Goal: Information Seeking & Learning: Learn about a topic

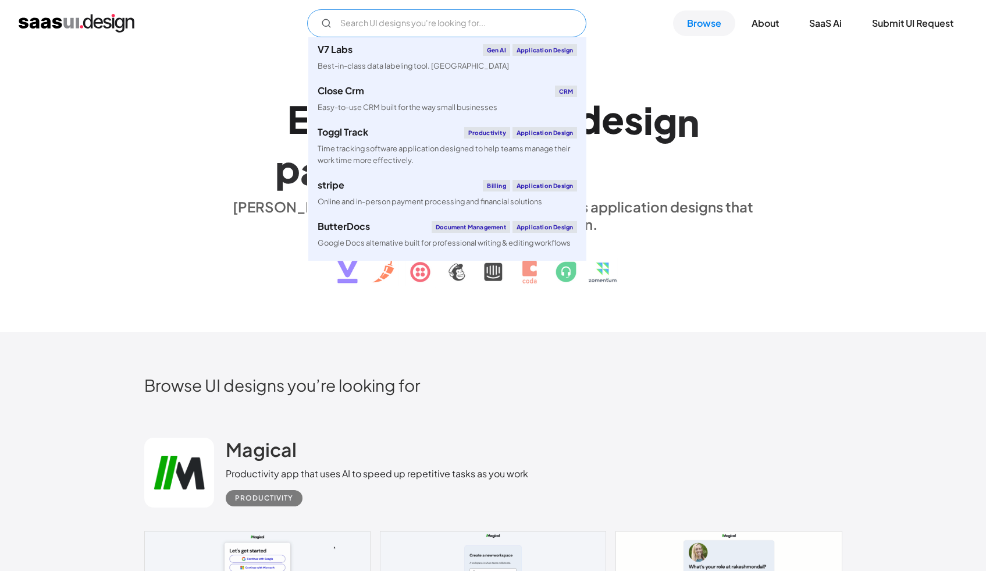
click at [412, 29] on input "Email Form" at bounding box center [446, 23] width 279 height 28
paste input "Cycle"
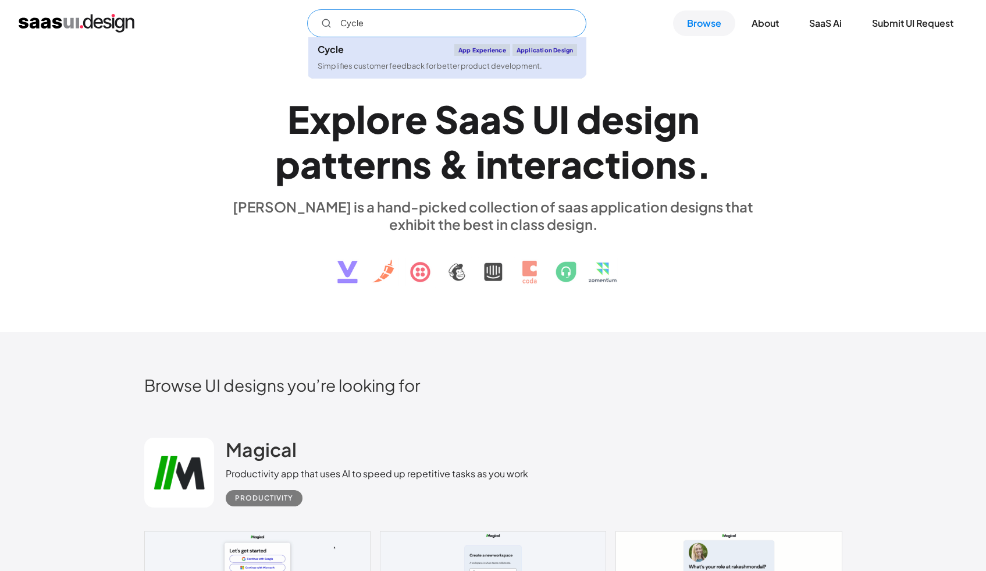
click at [410, 46] on div "Cycle App Experience Application Design" at bounding box center [447, 50] width 259 height 12
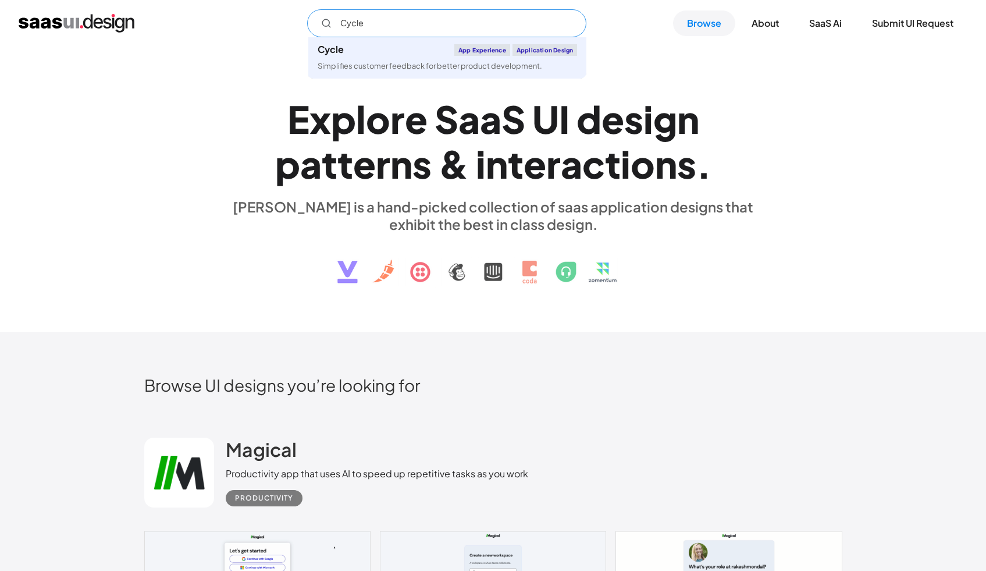
drag, startPoint x: 379, startPoint y: 21, endPoint x: 336, endPoint y: 20, distance: 43.6
click at [336, 20] on input "Cycle" at bounding box center [446, 23] width 279 height 28
paste input "Daybridg"
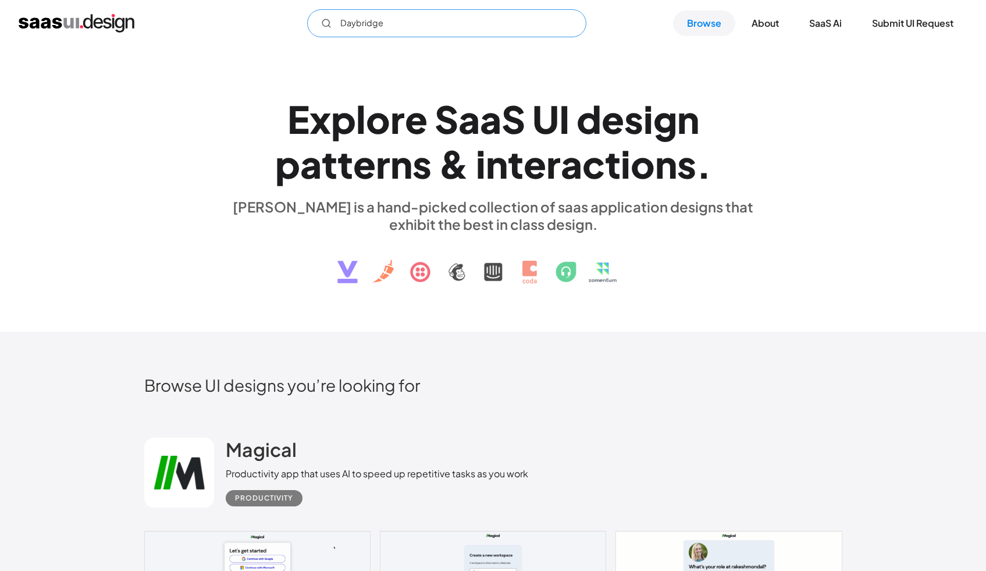
drag, startPoint x: 367, startPoint y: 24, endPoint x: 334, endPoint y: 26, distance: 32.6
click at [334, 26] on input "Daybridge" at bounding box center [446, 23] width 279 height 28
paste input "Superlist"
drag, startPoint x: 376, startPoint y: 26, endPoint x: 340, endPoint y: 25, distance: 36.7
click at [340, 25] on input "Superlist" at bounding box center [446, 23] width 279 height 28
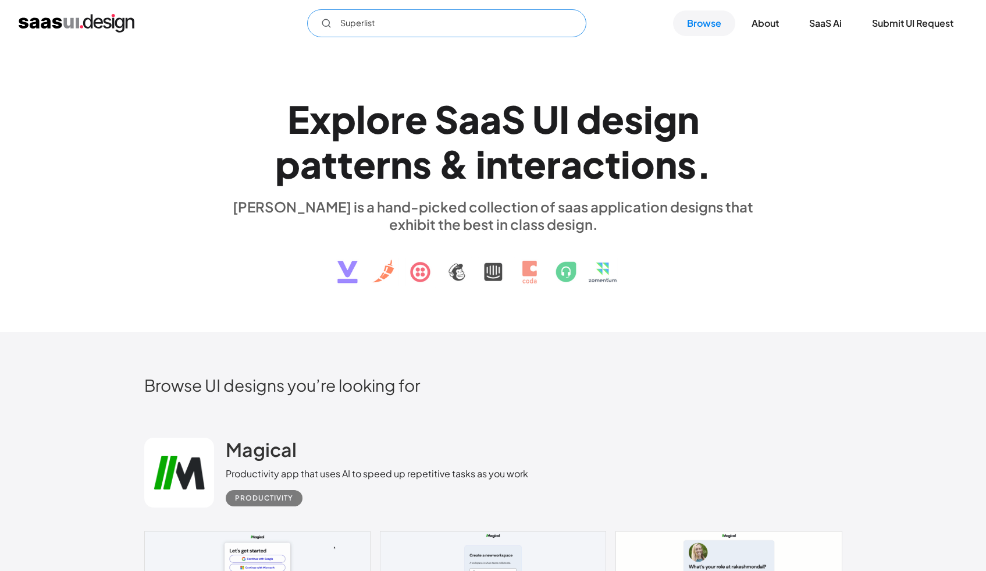
paste input "Fibery"
type input "Fibery"
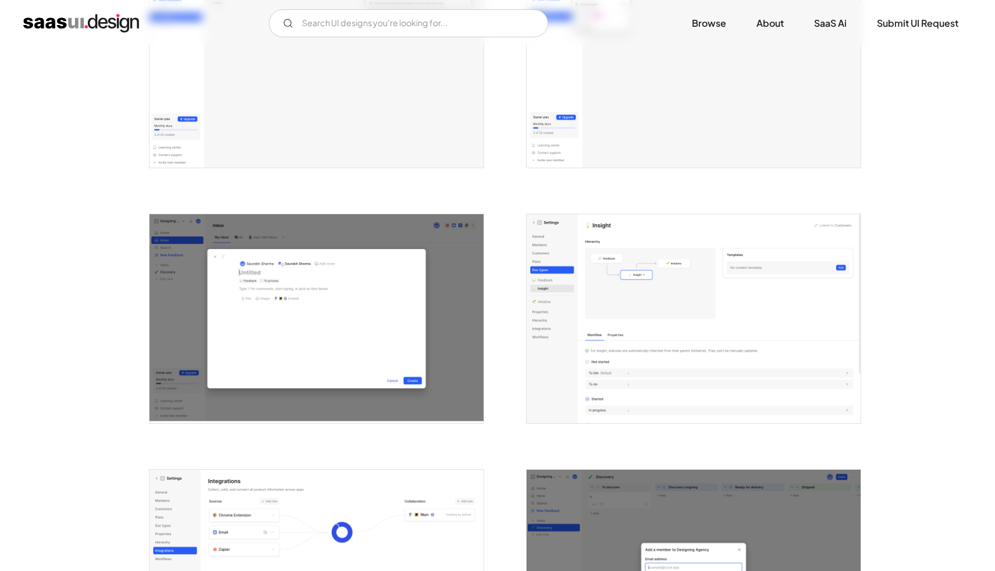
scroll to position [2584, 0]
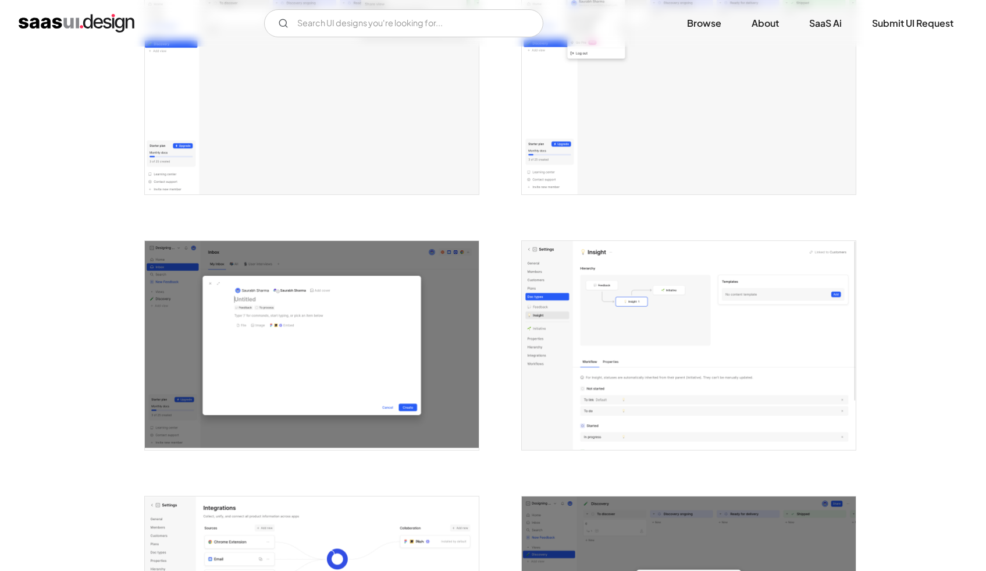
click at [658, 346] on img "open lightbox" at bounding box center [689, 345] width 334 height 209
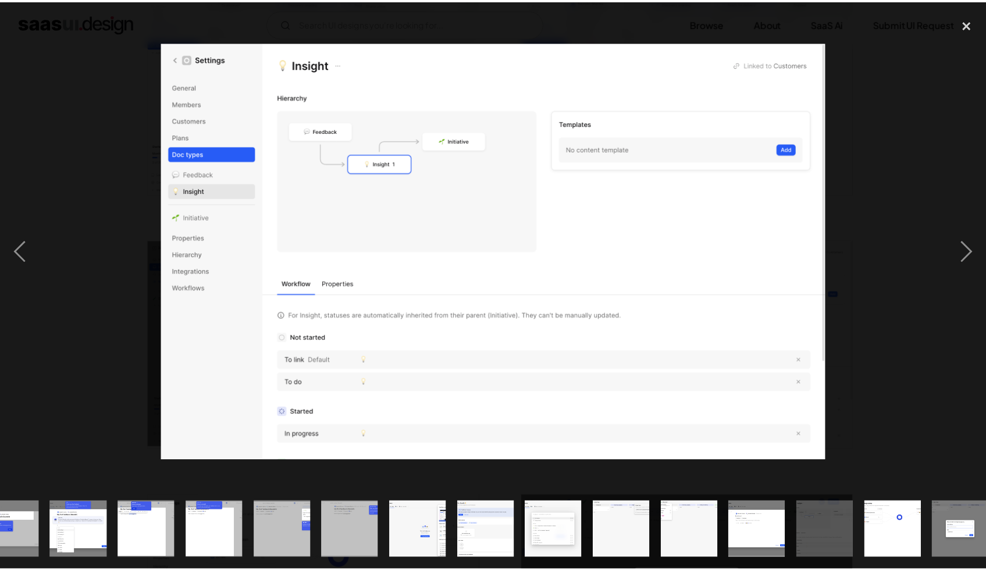
scroll to position [0, 660]
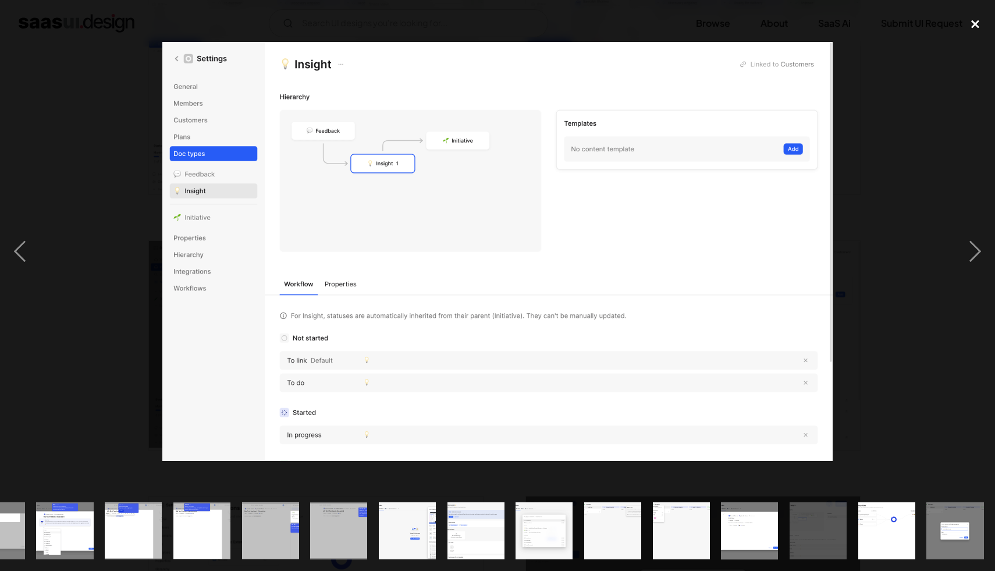
click at [972, 24] on div "close lightbox" at bounding box center [975, 25] width 40 height 26
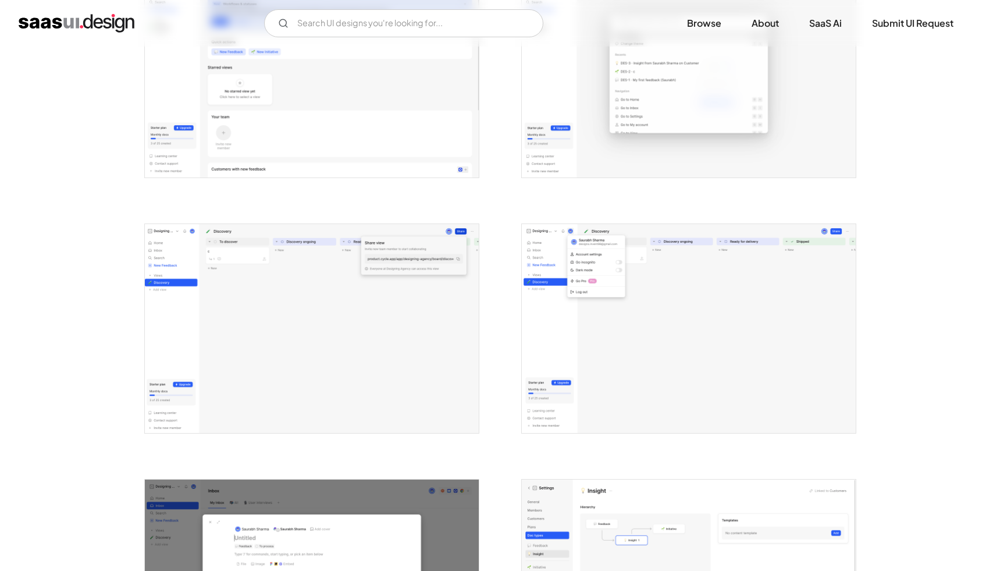
scroll to position [2219, 0]
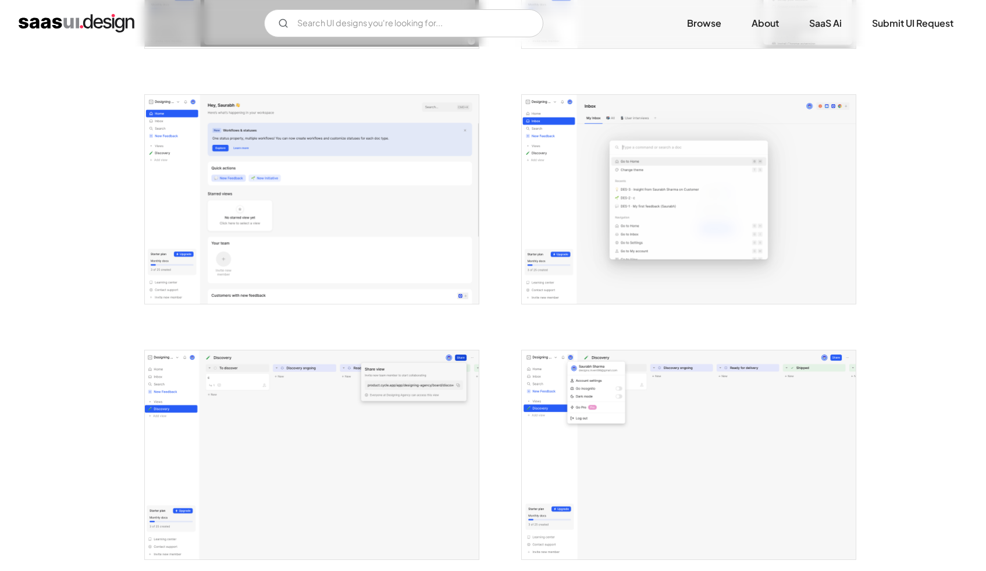
click at [370, 195] on img "open lightbox" at bounding box center [312, 199] width 334 height 209
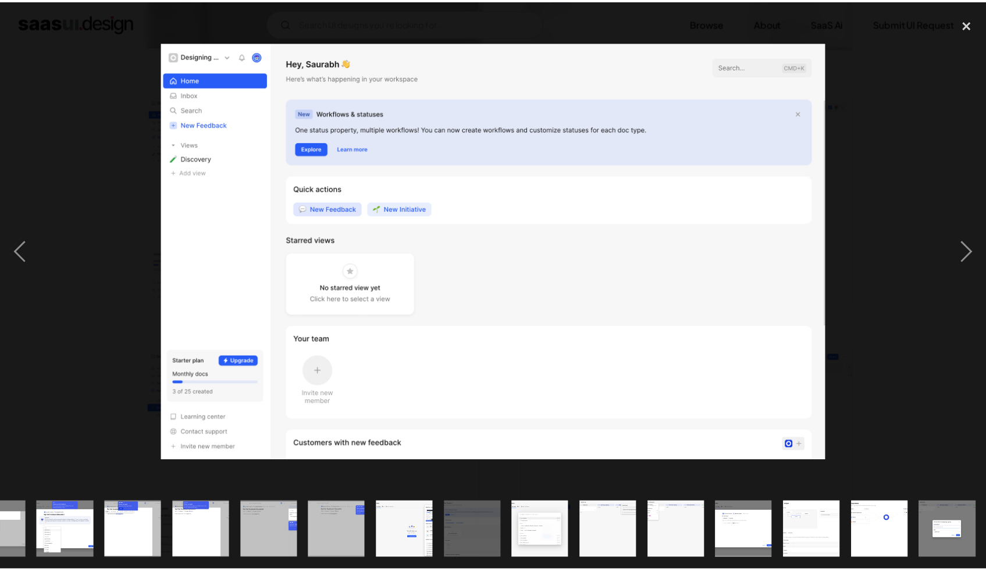
scroll to position [0, 660]
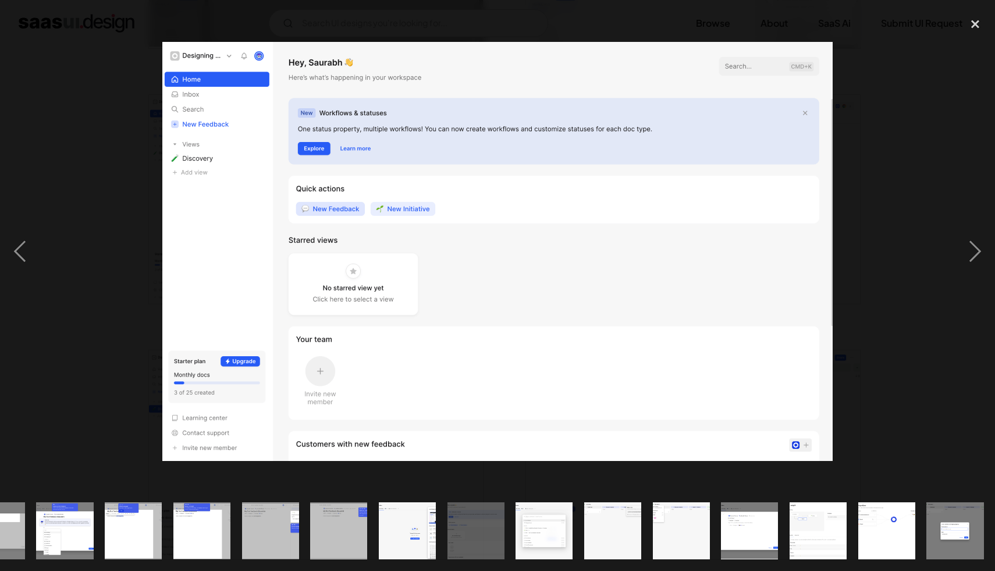
click at [954, 113] on div at bounding box center [497, 251] width 995 height 479
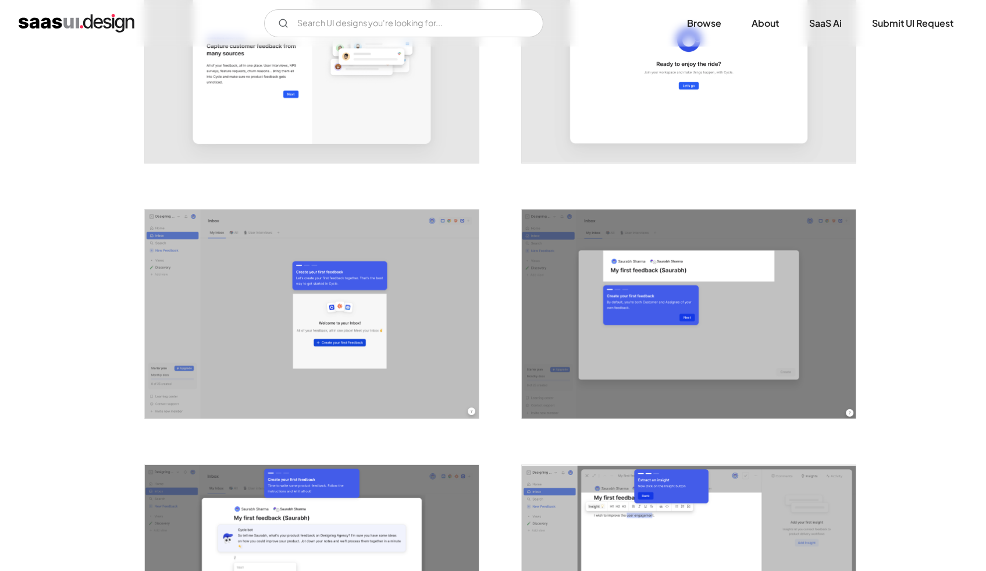
scroll to position [1022, 0]
